Goal: Information Seeking & Learning: Learn about a topic

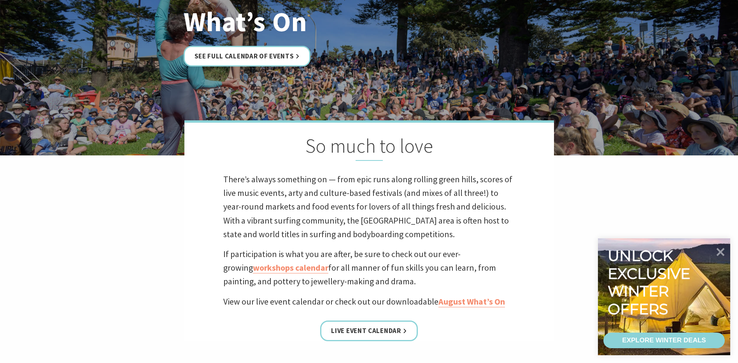
scroll to position [117, 0]
click at [293, 53] on link "See Full Calendar of Events" at bounding box center [247, 56] width 127 height 21
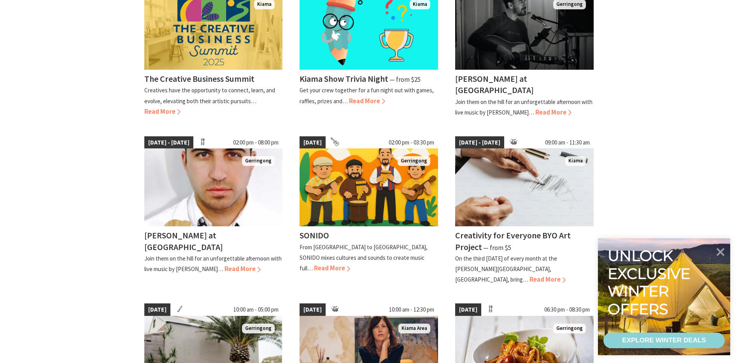
scroll to position [233, 0]
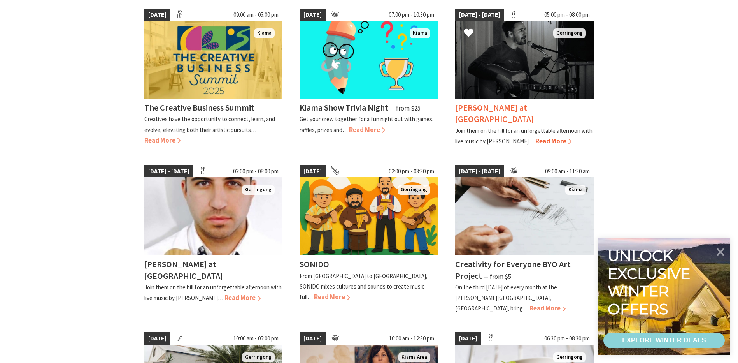
click at [535, 137] on span "Read More" at bounding box center [553, 141] width 36 height 9
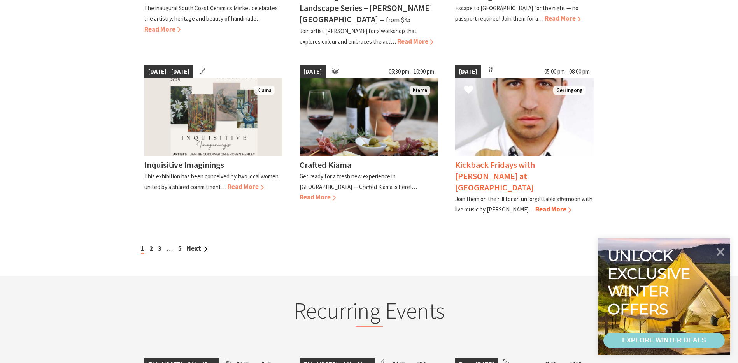
scroll to position [661, 0]
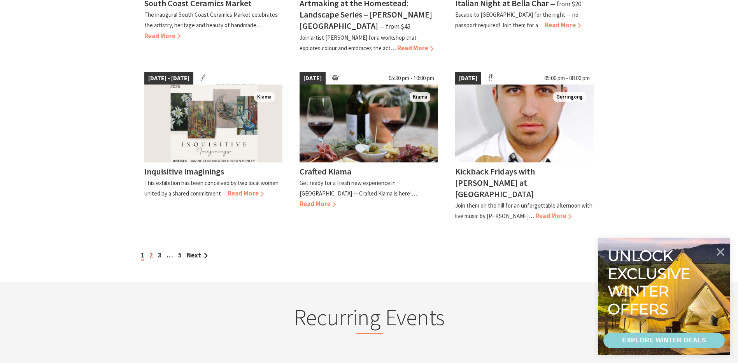
click at [153, 251] on link "2" at bounding box center [151, 255] width 4 height 9
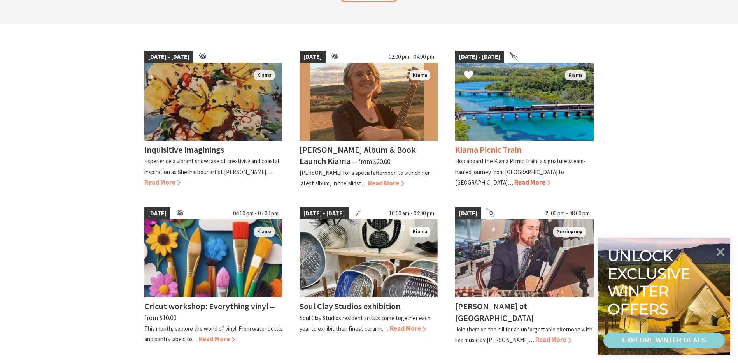
scroll to position [195, 0]
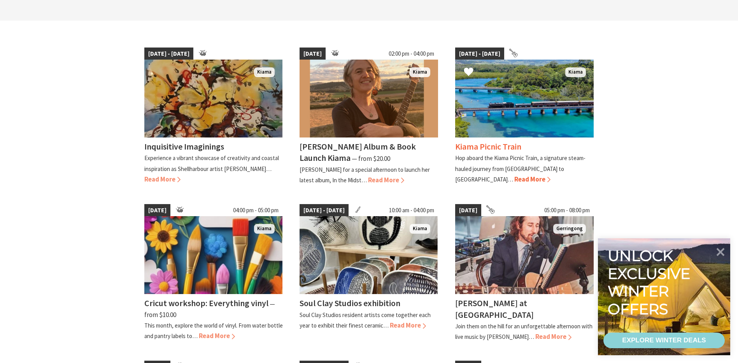
click at [551, 175] on span "Read More" at bounding box center [532, 179] width 36 height 9
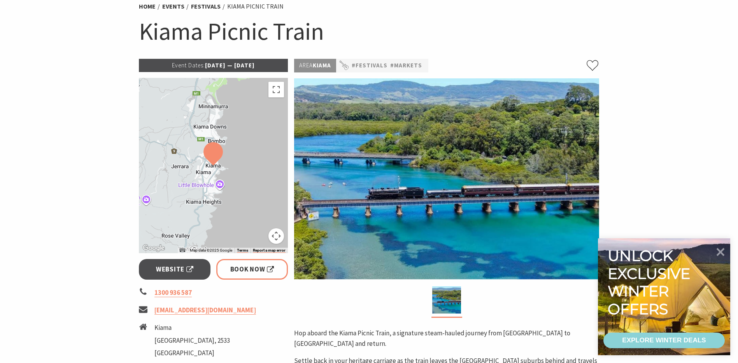
scroll to position [78, 0]
